Goal: Task Accomplishment & Management: Use online tool/utility

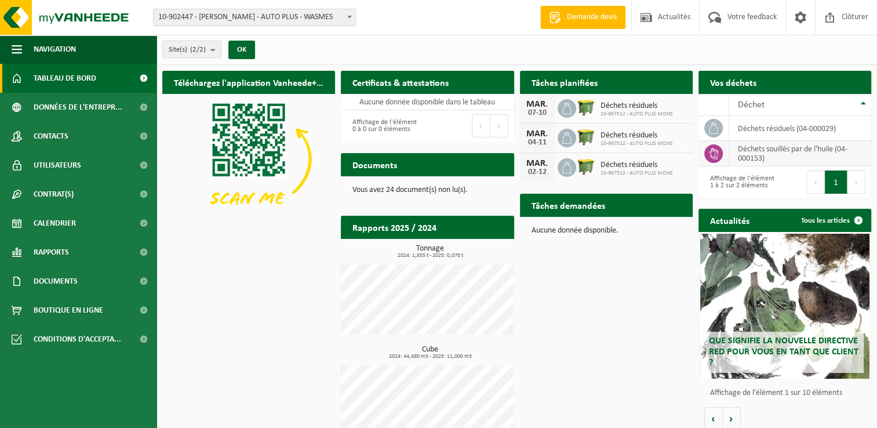
click at [760, 153] on td "déchets souillés par de l'huile (04-000153)" at bounding box center [800, 154] width 142 height 26
drag, startPoint x: 770, startPoint y: 151, endPoint x: 606, endPoint y: 279, distance: 207.3
click at [606, 279] on div "Téléchargez l'application Vanheede+ maintenant! Cachez Certificats & attestatio…" at bounding box center [516, 255] width 715 height 381
click at [749, 150] on td "déchets souillés par de l'huile (04-000153)" at bounding box center [800, 154] width 142 height 26
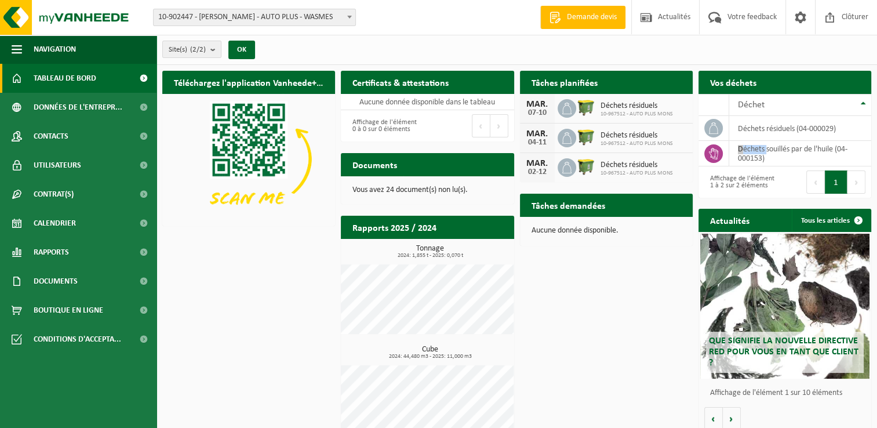
click at [575, 18] on span "Demande devis" at bounding box center [592, 18] width 56 height 12
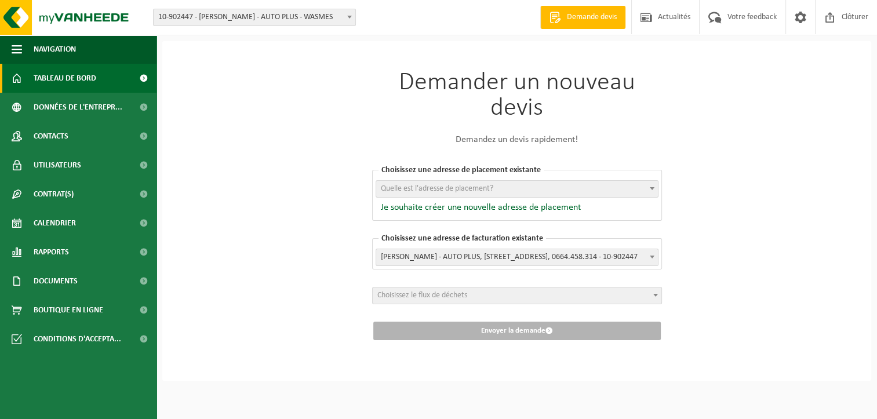
click at [79, 78] on span "Tableau de bord" at bounding box center [65, 78] width 63 height 29
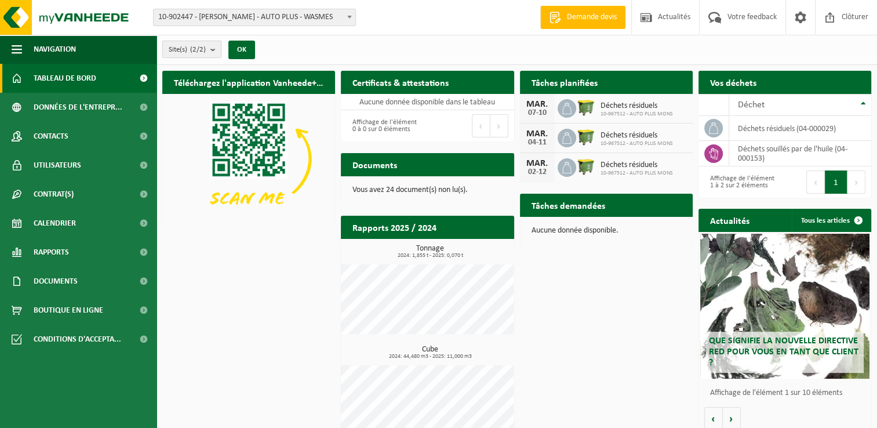
click at [218, 49] on b "submit" at bounding box center [215, 49] width 10 height 16
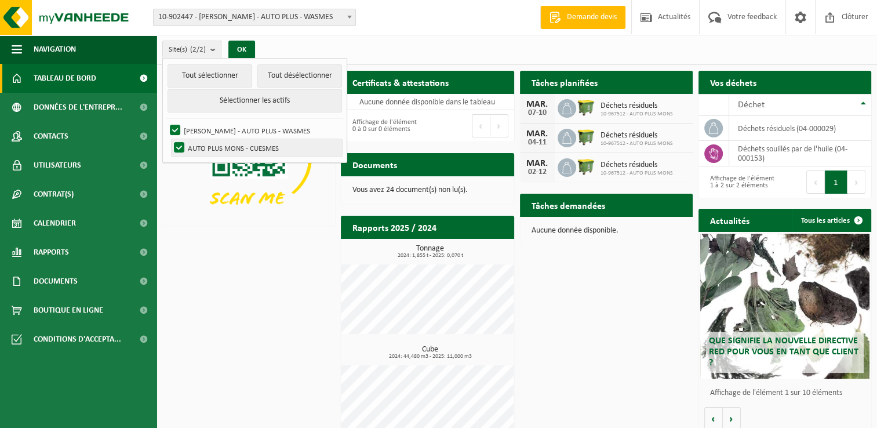
click at [213, 147] on label "AUTO PLUS MONS - CUESMES" at bounding box center [257, 147] width 170 height 17
click at [170, 139] on input "AUTO PLUS MONS - CUESMES" at bounding box center [169, 139] width 1 height 1
click at [213, 147] on label "AUTO PLUS MONS - CUESMES" at bounding box center [257, 147] width 170 height 17
click at [170, 139] on input "AUTO PLUS MONS - CUESMES" at bounding box center [169, 139] width 1 height 1
checkbox input "true"
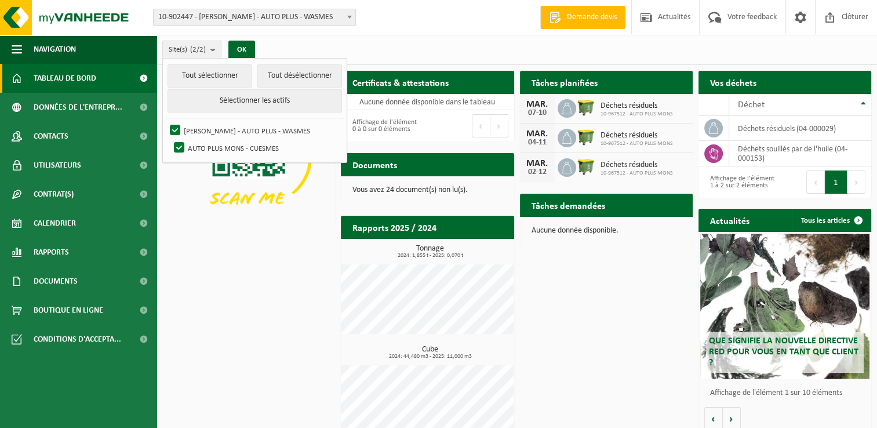
click at [194, 191] on img at bounding box center [248, 159] width 173 height 130
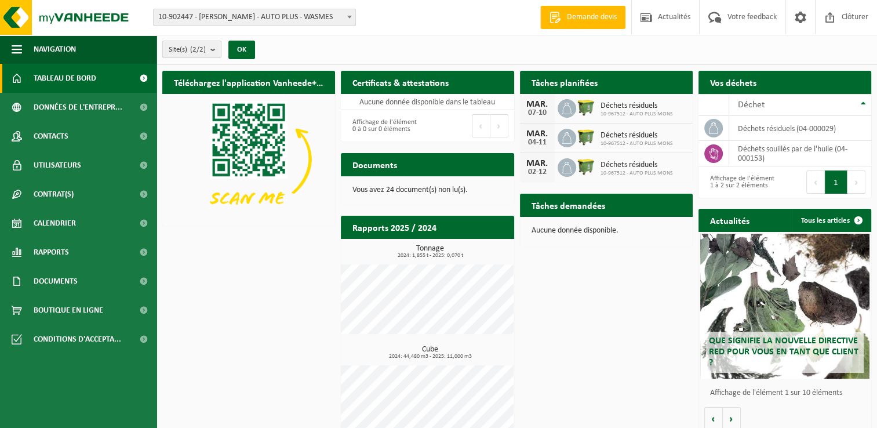
click at [211, 50] on button "Site(s) (2/2)" at bounding box center [191, 49] width 59 height 17
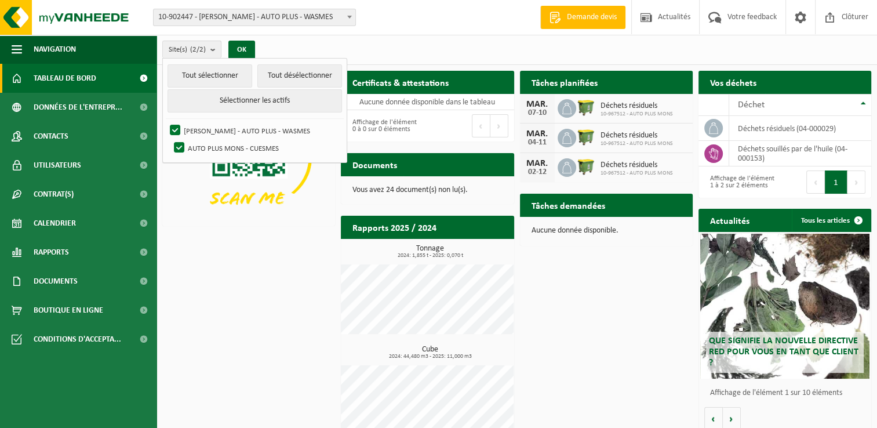
click at [199, 216] on img at bounding box center [248, 159] width 173 height 130
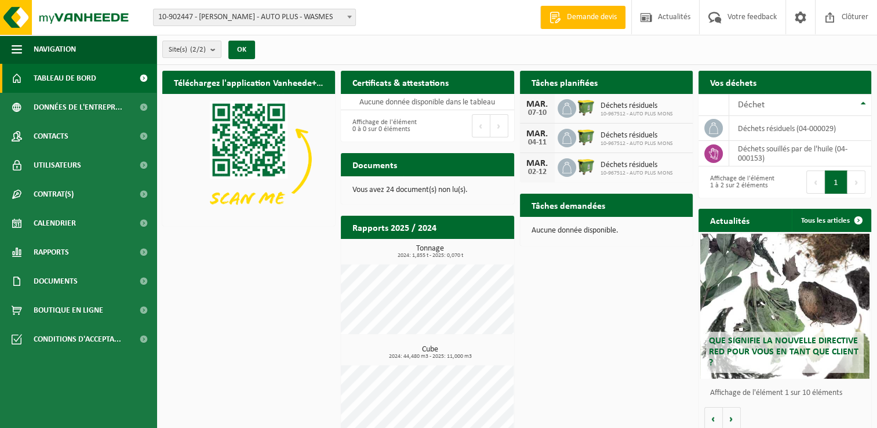
click at [844, 180] on button "1" at bounding box center [836, 181] width 23 height 23
click at [856, 180] on button "Suivant" at bounding box center [856, 181] width 18 height 23
click at [80, 221] on link "Calendrier" at bounding box center [78, 223] width 156 height 29
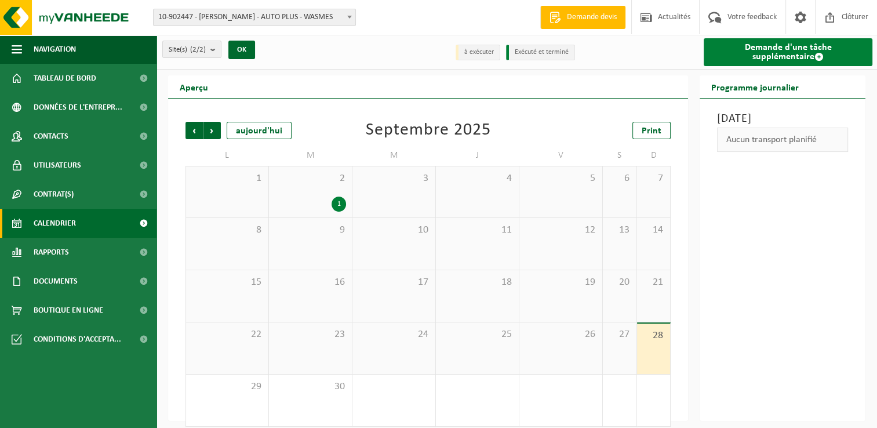
click at [814, 57] on span at bounding box center [818, 56] width 9 height 9
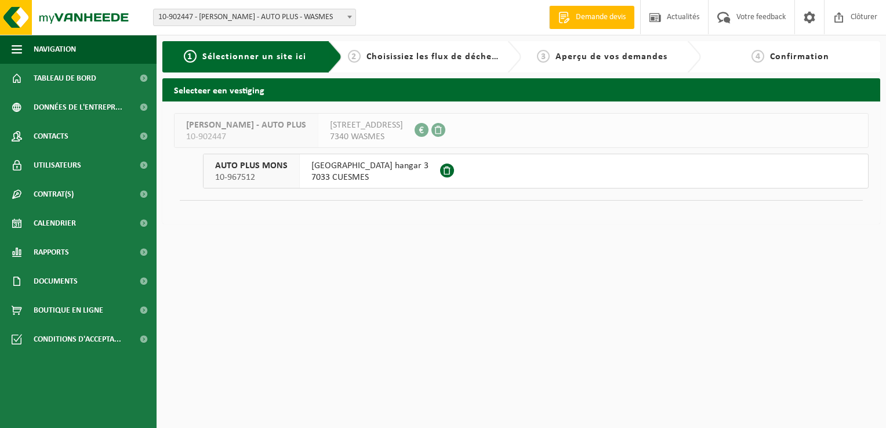
click at [454, 167] on span at bounding box center [447, 170] width 14 height 14
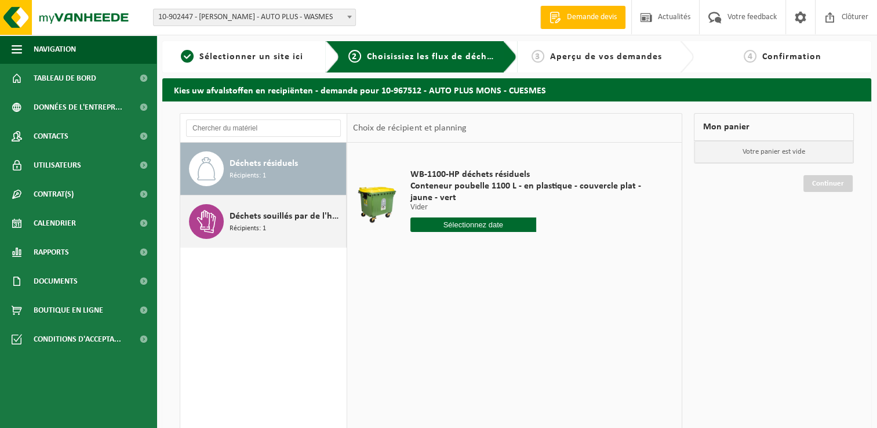
click at [232, 230] on span "Récipients: 1" at bounding box center [248, 228] width 37 height 11
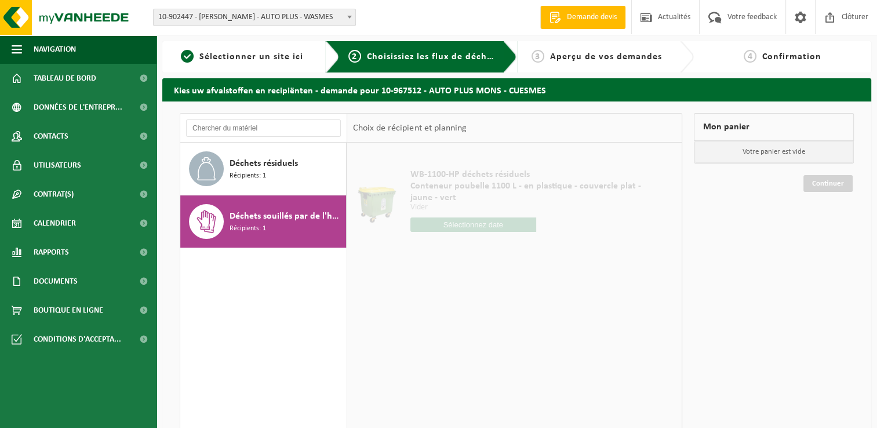
click at [298, 216] on span "Déchets souillés par de l'huile" at bounding box center [287, 216] width 114 height 14
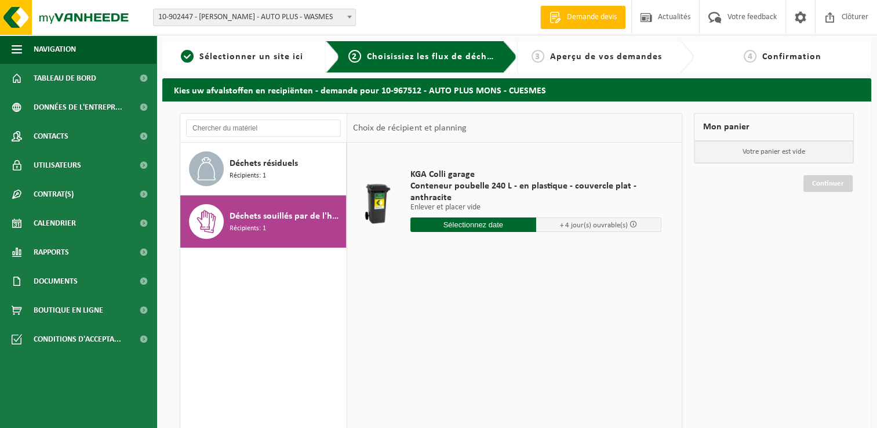
click at [450, 223] on input "text" at bounding box center [473, 224] width 126 height 14
